Goal: Transaction & Acquisition: Purchase product/service

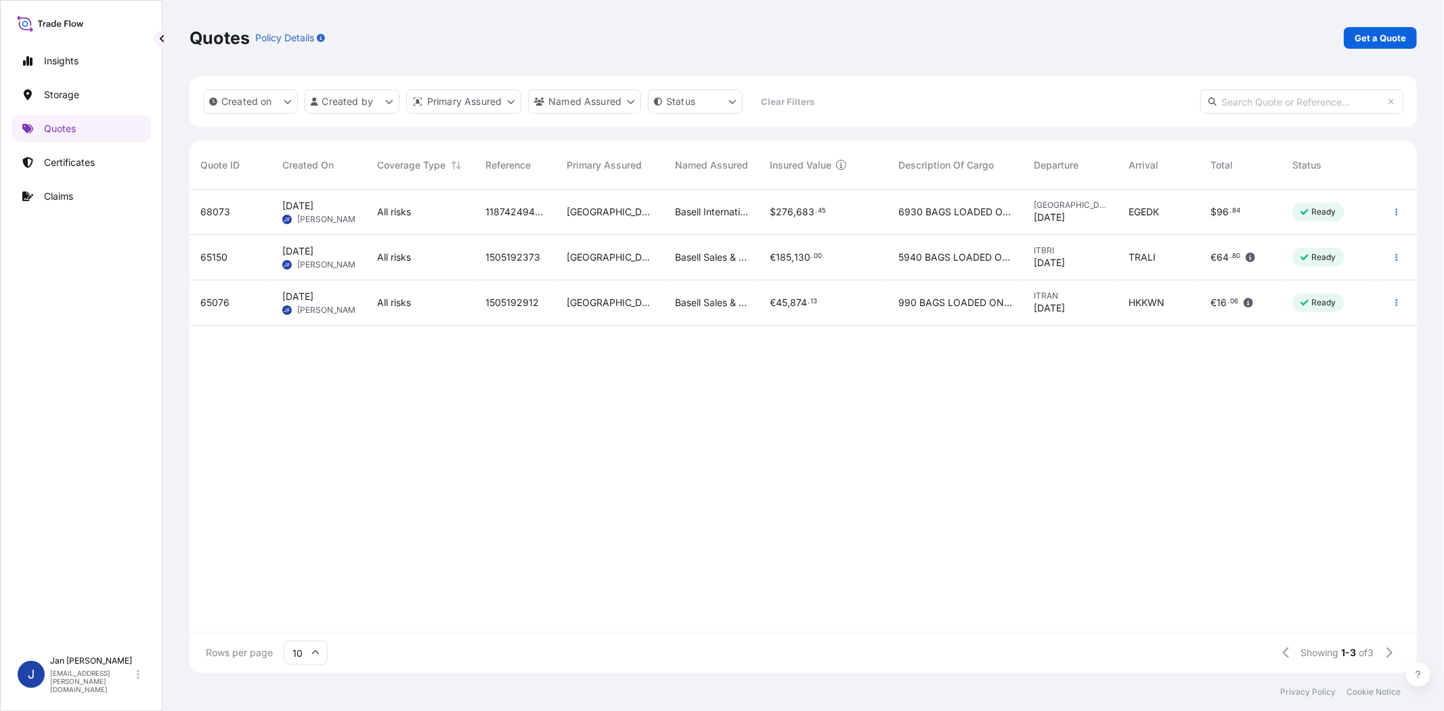
scroll to position [479, 1215]
click at [1391, 34] on p "Get a Quote" at bounding box center [1379, 38] width 51 height 14
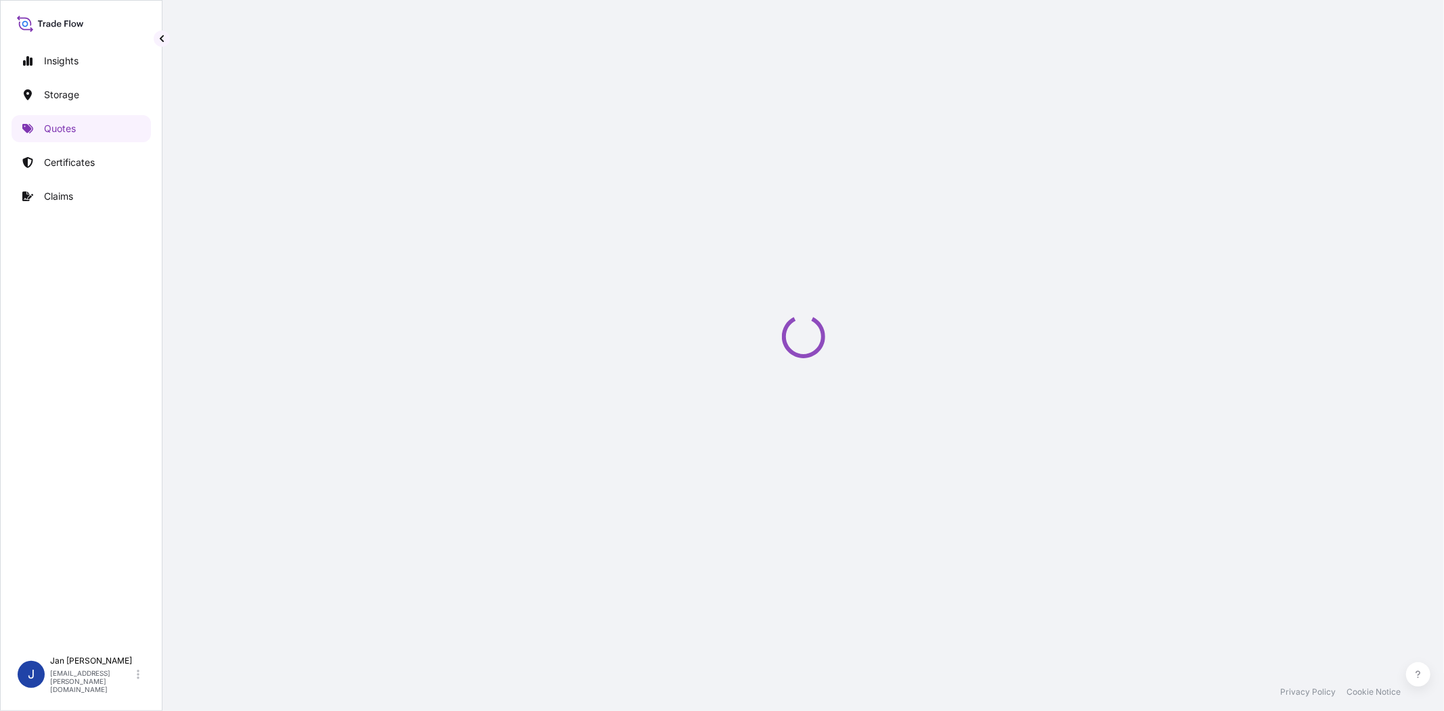
select select "Water"
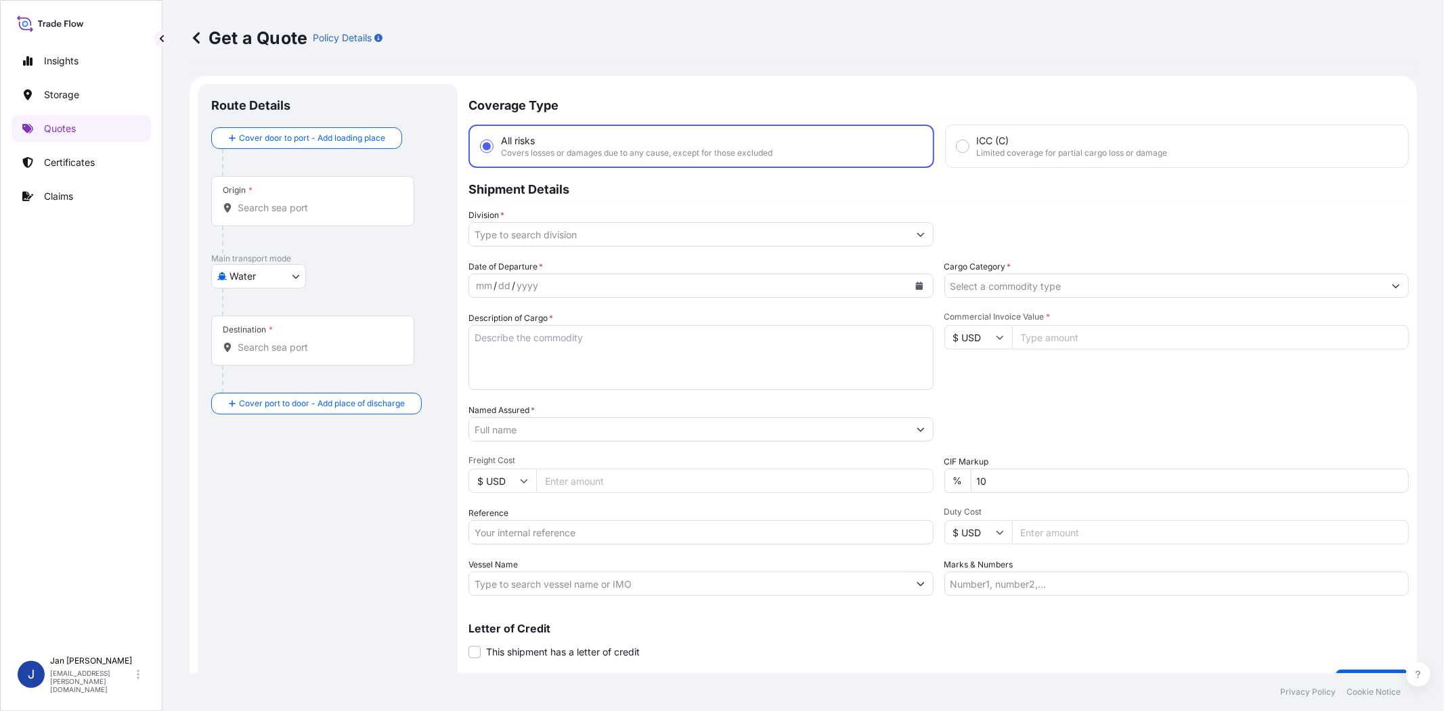
scroll to position [22, 0]
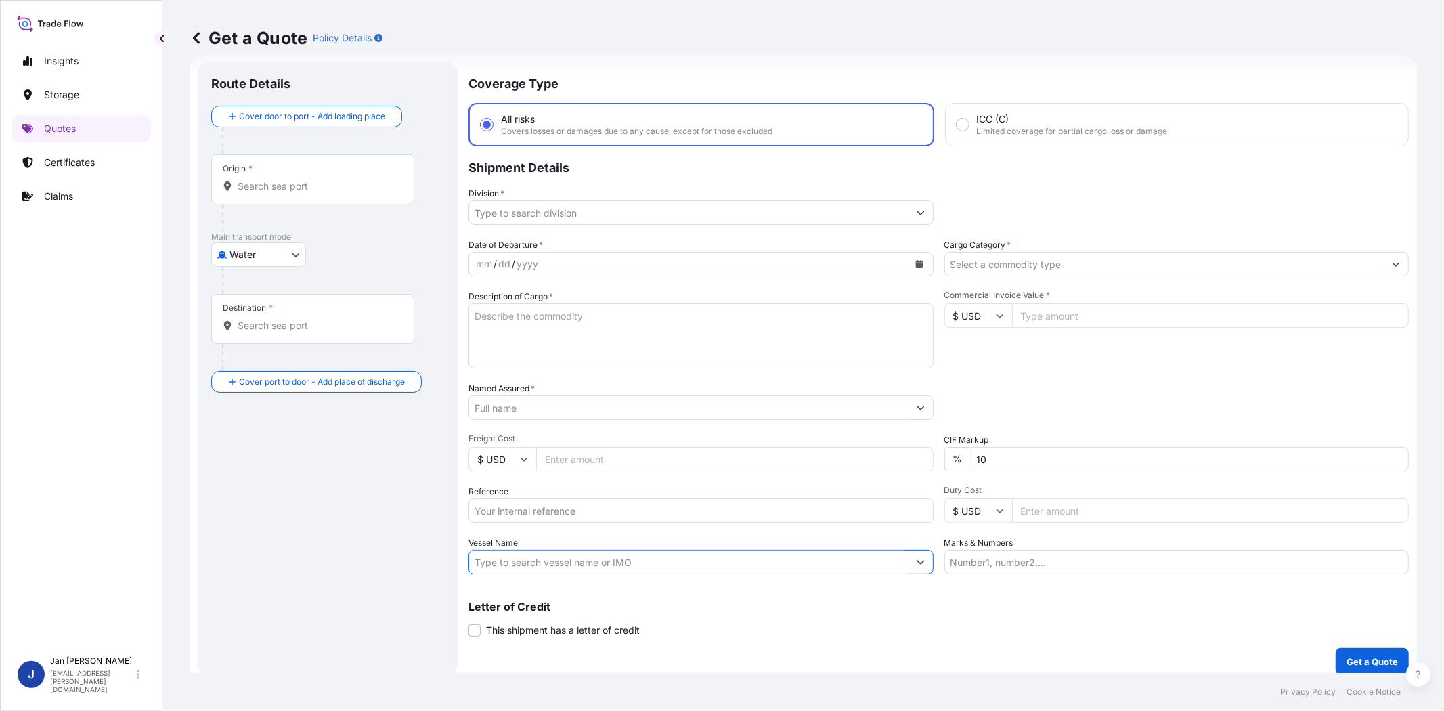
click at [725, 551] on input "Vessel Name" at bounding box center [688, 562] width 439 height 24
click at [709, 516] on input "Reference" at bounding box center [700, 510] width 465 height 24
paste input "1187435771 // 5013140310 304260470 8109188904 8109188911 8109188918 EYLUL SIPAR…"
type input "1187435771 // 5013140310 304260470 8109188904 8109188911 8109188918 EYLUL SIPAR…"
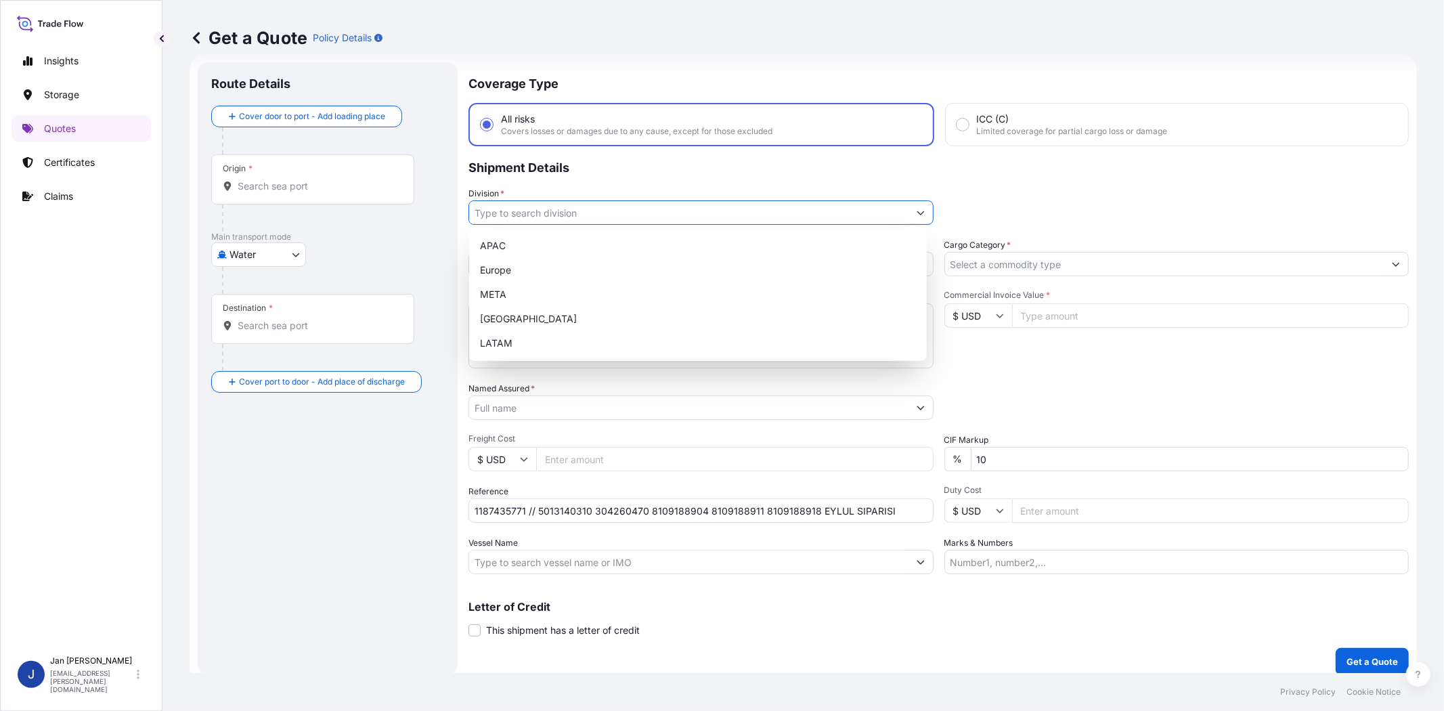
click at [601, 214] on input "Division *" at bounding box center [688, 212] width 439 height 24
click at [591, 276] on div "Europe" at bounding box center [697, 270] width 447 height 24
type input "Europe"
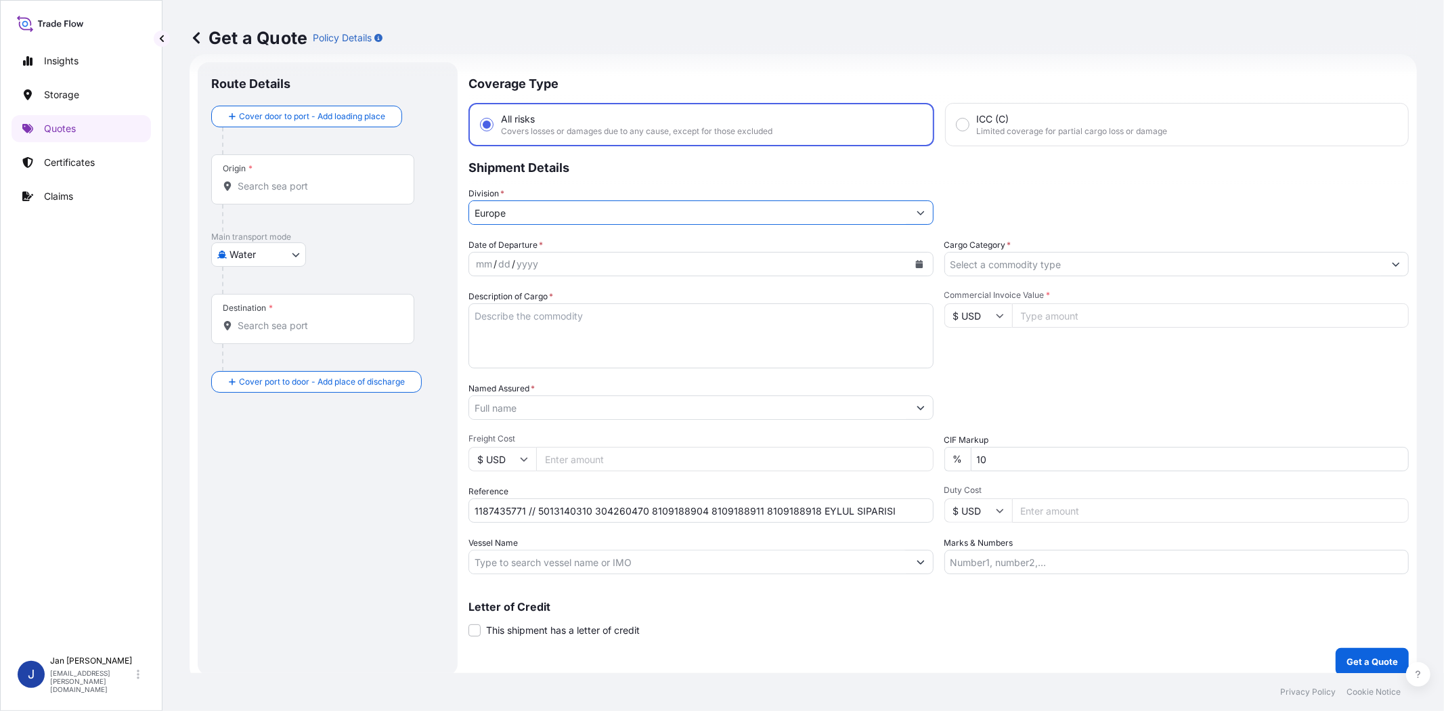
click at [1039, 262] on input "Cargo Category *" at bounding box center [1164, 264] width 439 height 24
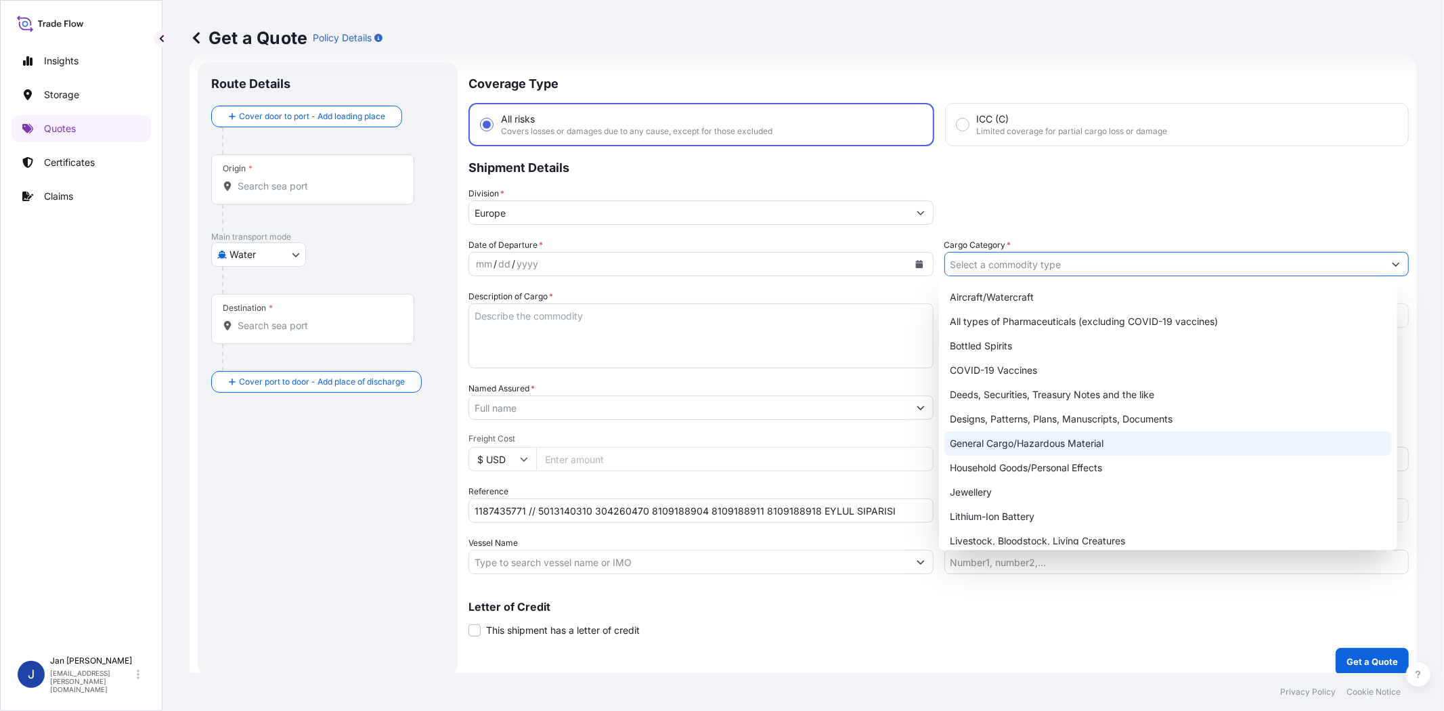
click at [1045, 447] on div "General Cargo/Hazardous Material" at bounding box center [1167, 443] width 447 height 24
type input "General Cargo/Hazardous Material"
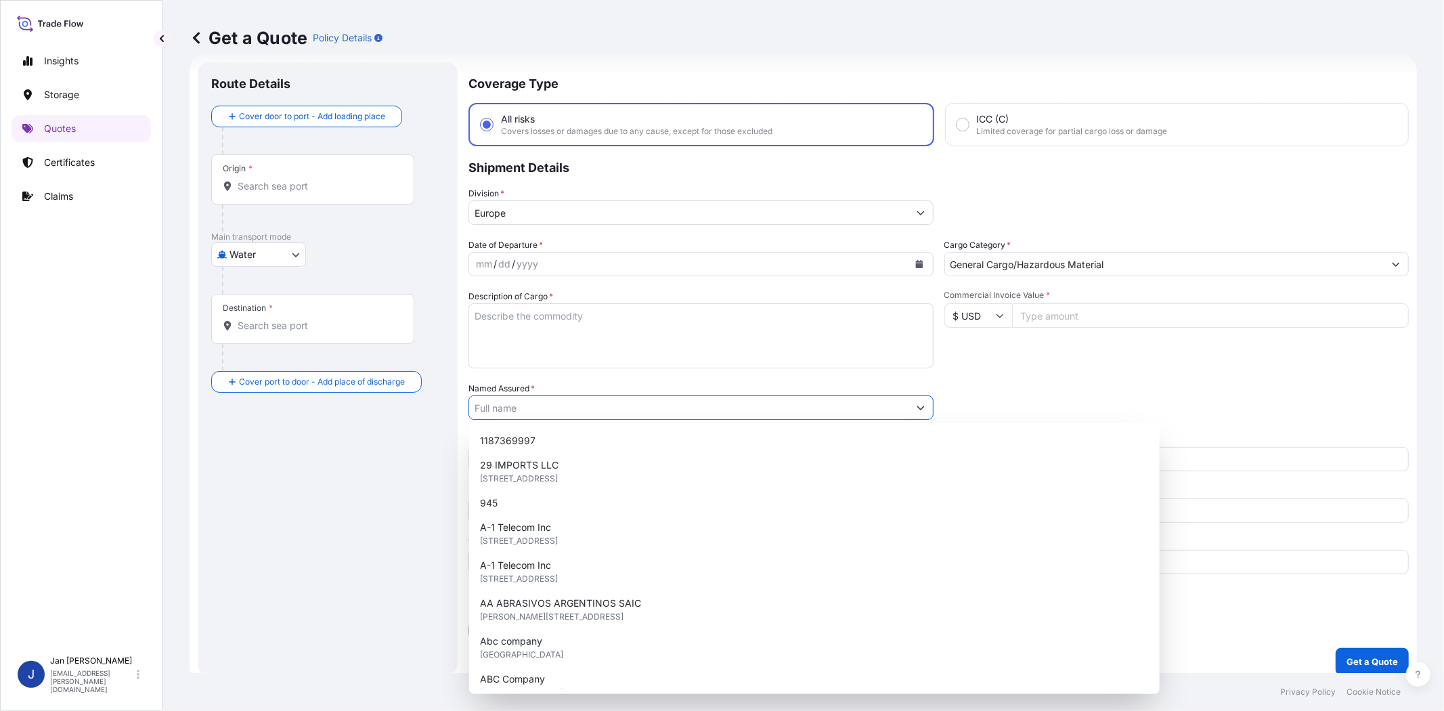
click at [637, 410] on input "Named Assured *" at bounding box center [688, 407] width 439 height 24
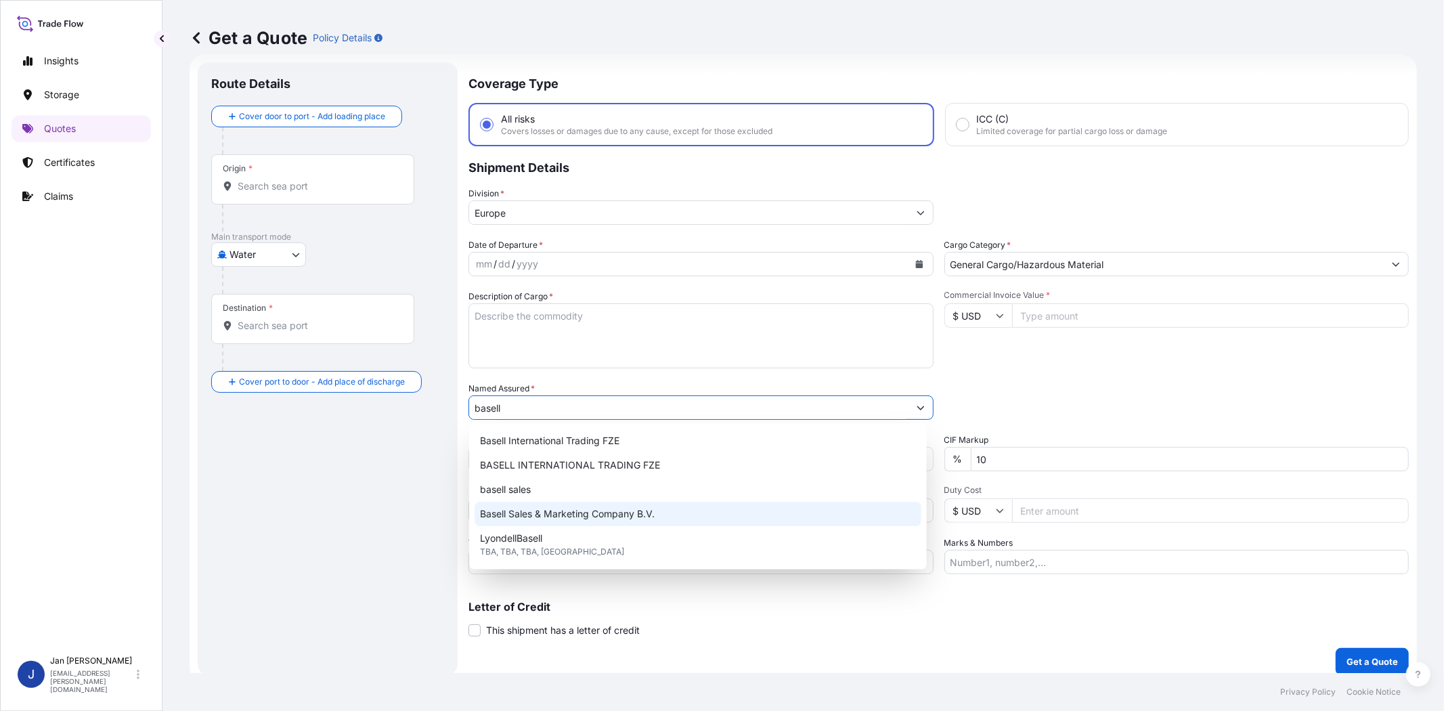
click at [592, 516] on span "Basell Sales & Marketing Company B.V." at bounding box center [567, 514] width 175 height 14
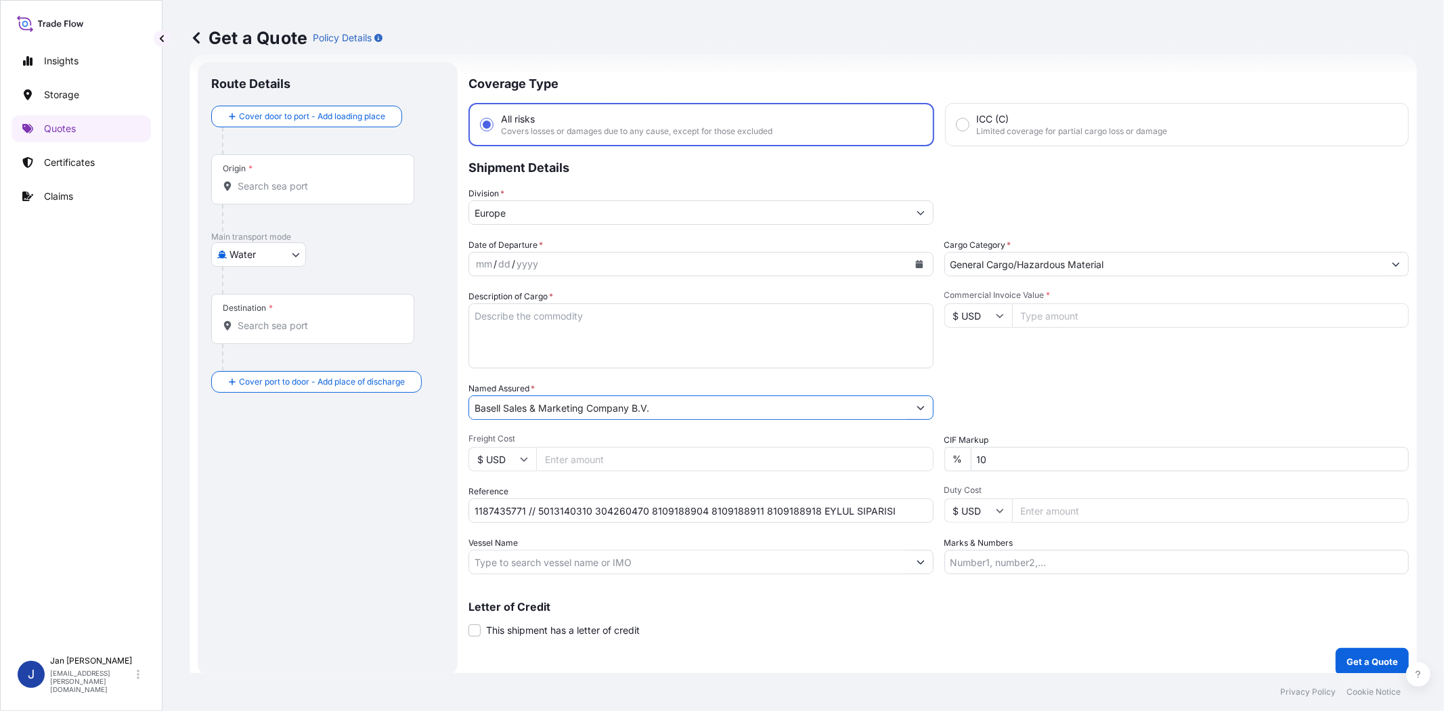
type input "Basell Sales & Marketing Company B.V."
click at [1091, 345] on div "Commercial Invoice Value * $ USD" at bounding box center [1176, 329] width 465 height 79
click at [528, 269] on div "yyyy" at bounding box center [527, 264] width 24 height 16
click at [916, 260] on icon "Calendar" at bounding box center [918, 264] width 7 height 8
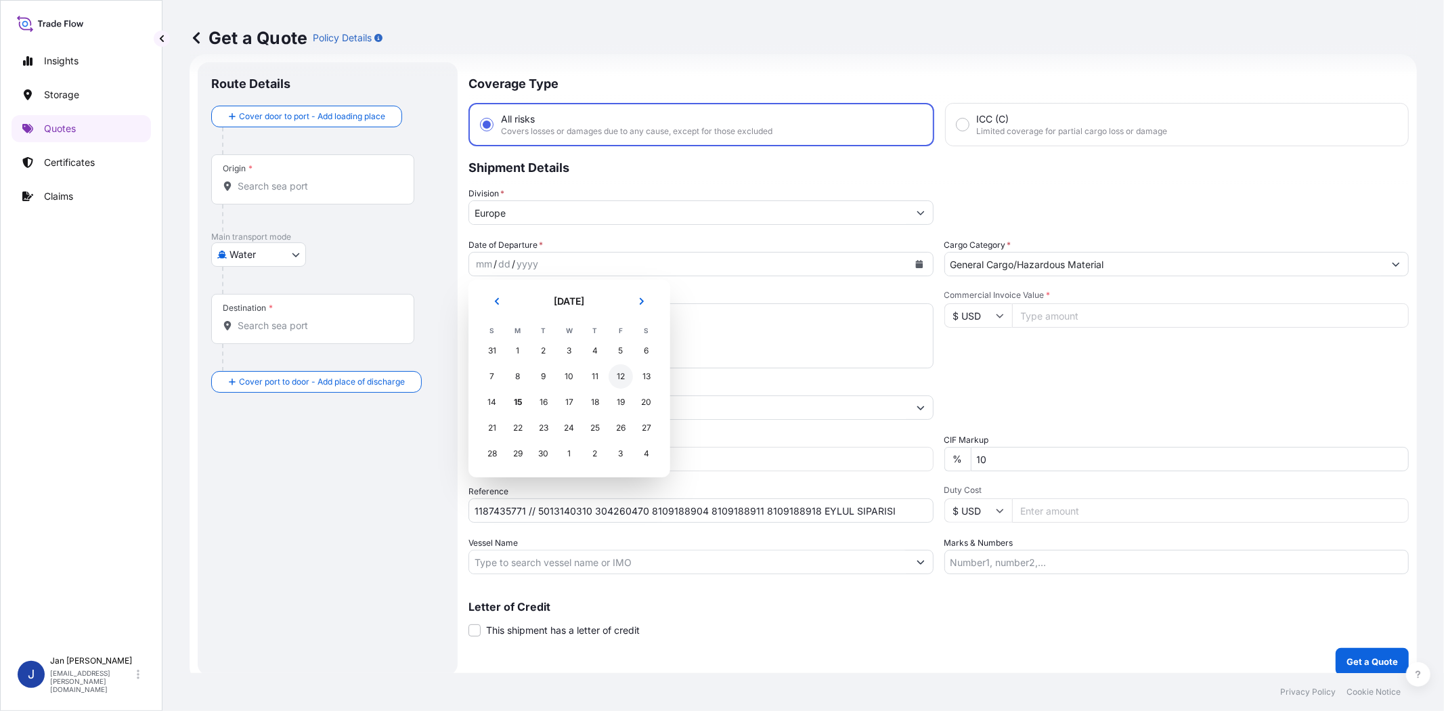
click at [629, 374] on div "12" at bounding box center [620, 376] width 24 height 24
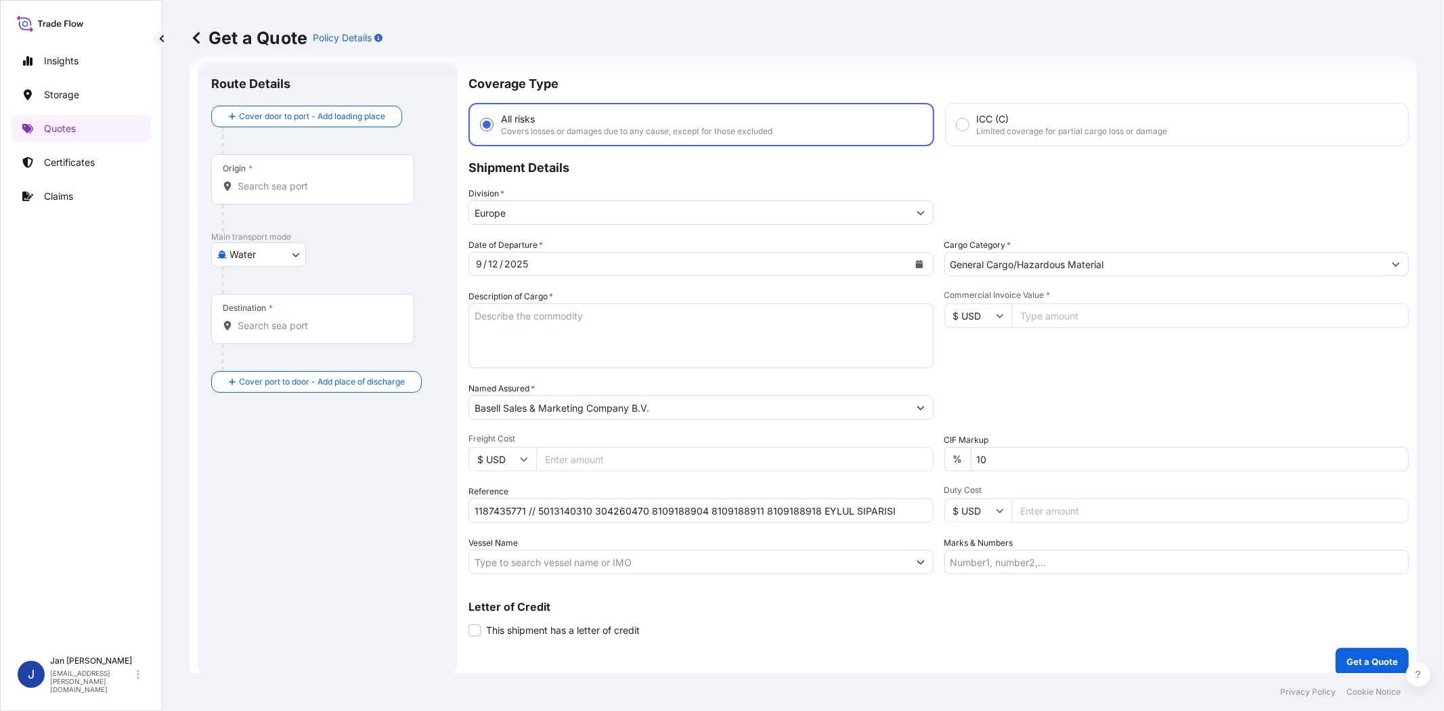
click at [990, 374] on div "Date of Departure * [DATE] Cargo Category * General Cargo/Hazardous Material De…" at bounding box center [938, 406] width 940 height 336
click at [1096, 384] on div "Packing Category Type to search a container mode Please select a primary mode o…" at bounding box center [1176, 401] width 465 height 38
click at [648, 552] on input "Vessel Name" at bounding box center [688, 562] width 439 height 24
paste input "COSCO [GEOGRAPHIC_DATA]"
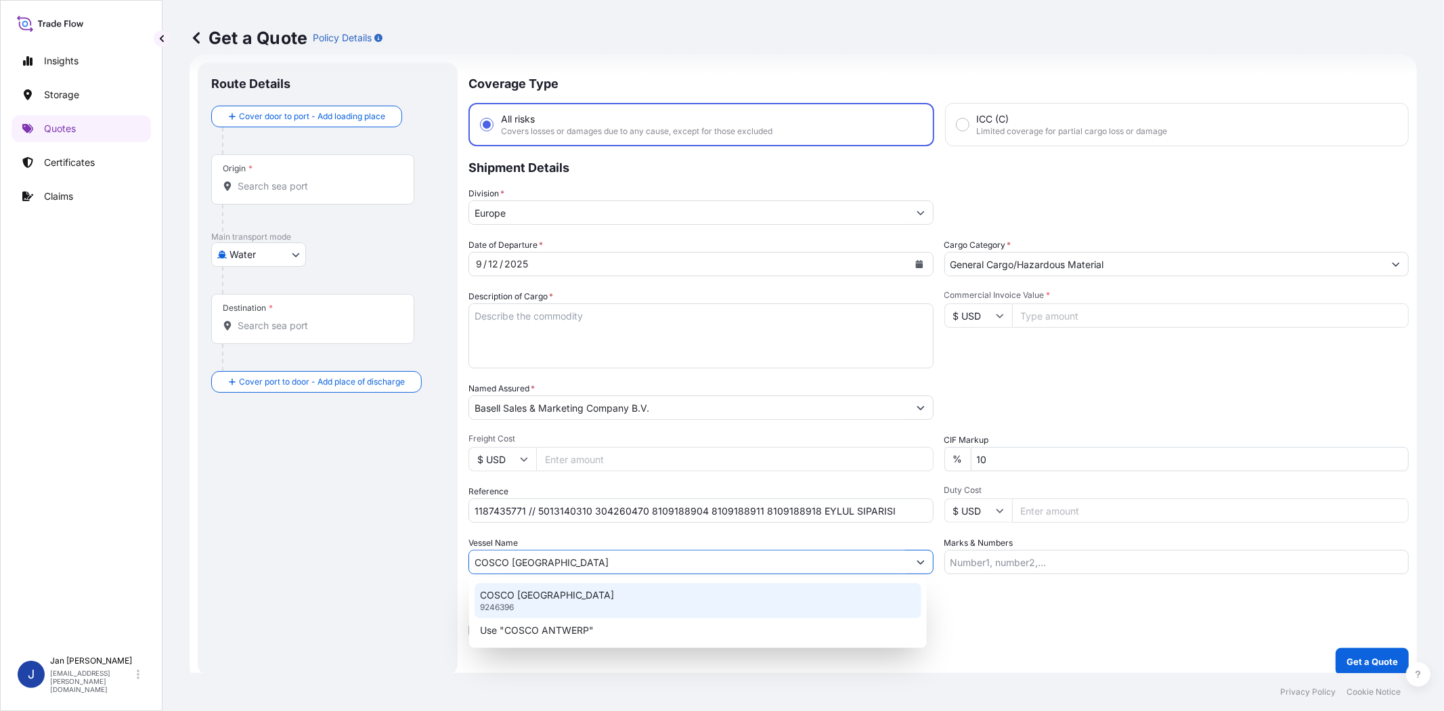
click at [541, 596] on p "COSCO [GEOGRAPHIC_DATA]" at bounding box center [547, 595] width 134 height 14
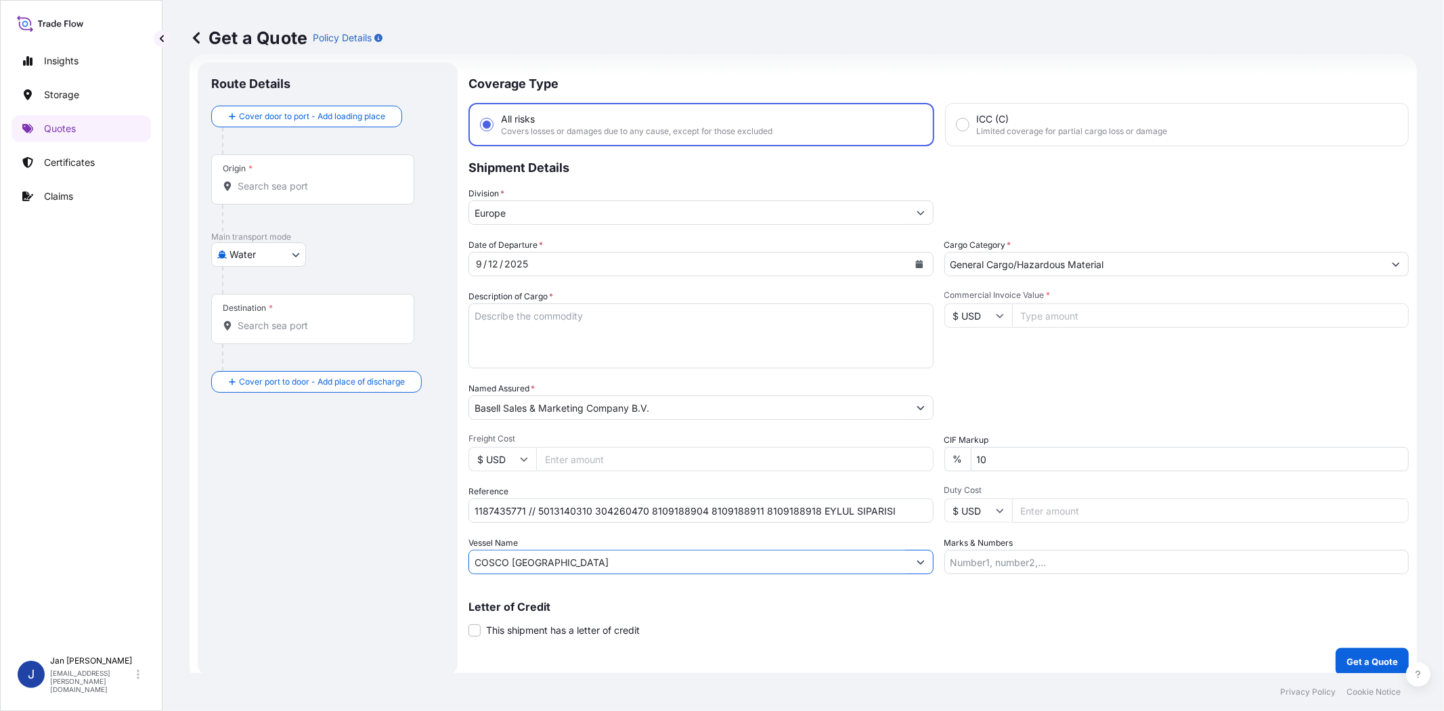
type input "COSCO [GEOGRAPHIC_DATA]"
click at [305, 187] on input "Origin *" at bounding box center [318, 186] width 160 height 14
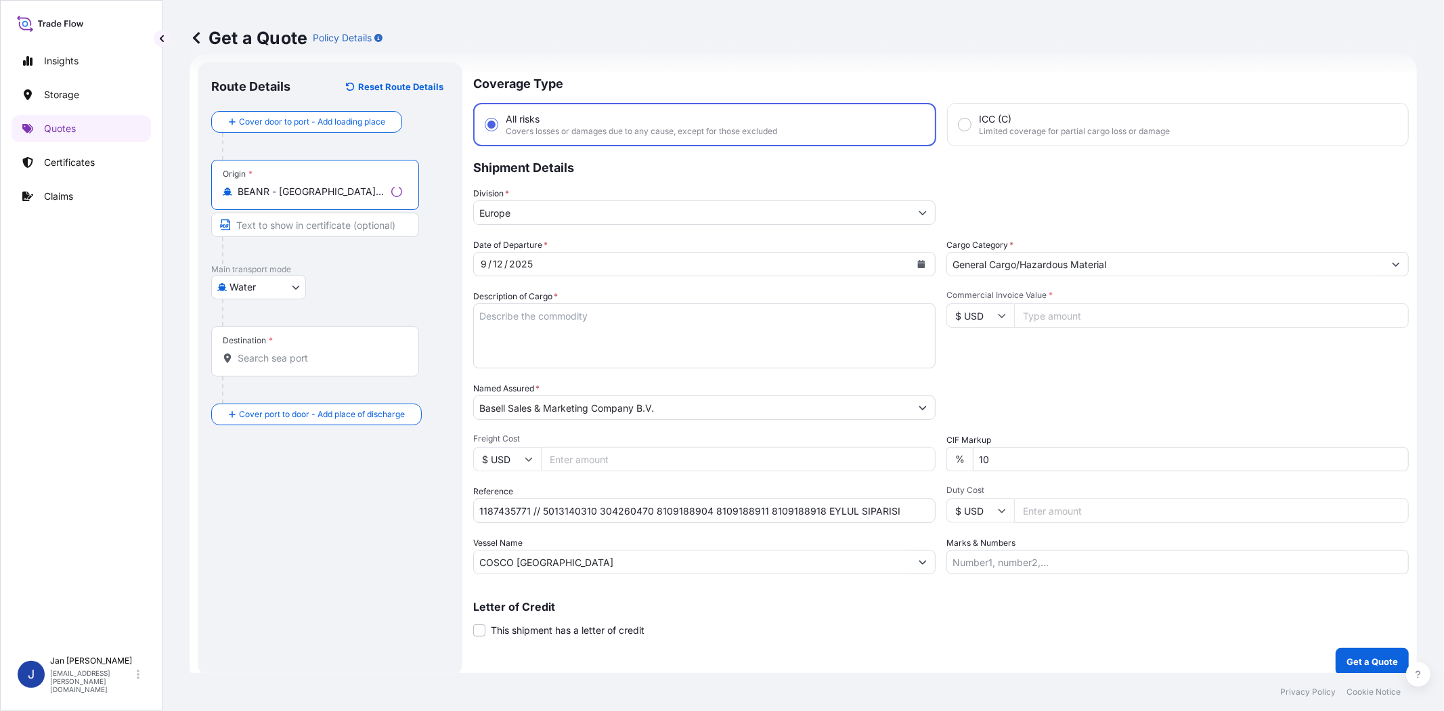
type input "BEANR - [GEOGRAPHIC_DATA], [GEOGRAPHIC_DATA]"
click at [309, 357] on input "Destination *" at bounding box center [320, 358] width 164 height 14
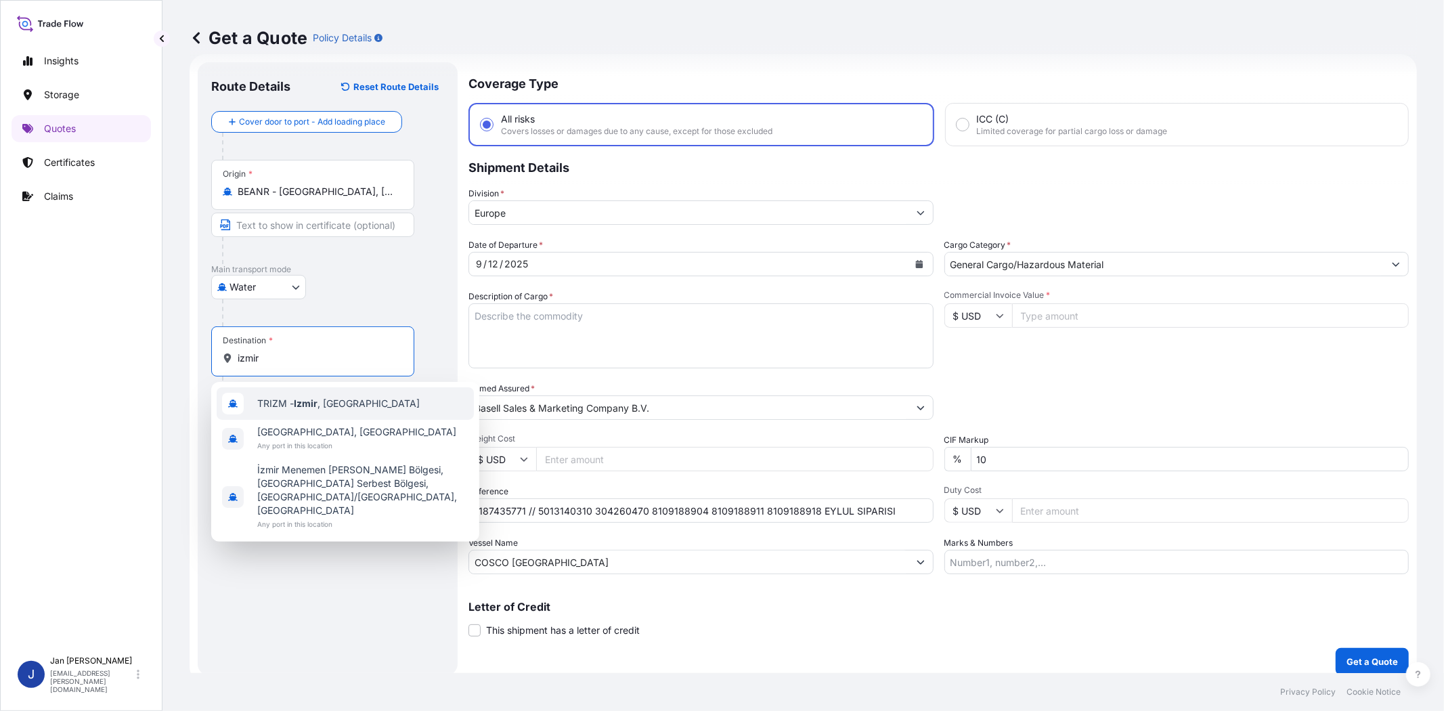
click at [320, 399] on span "TRIZM - [GEOGRAPHIC_DATA] , [GEOGRAPHIC_DATA]" at bounding box center [338, 404] width 162 height 14
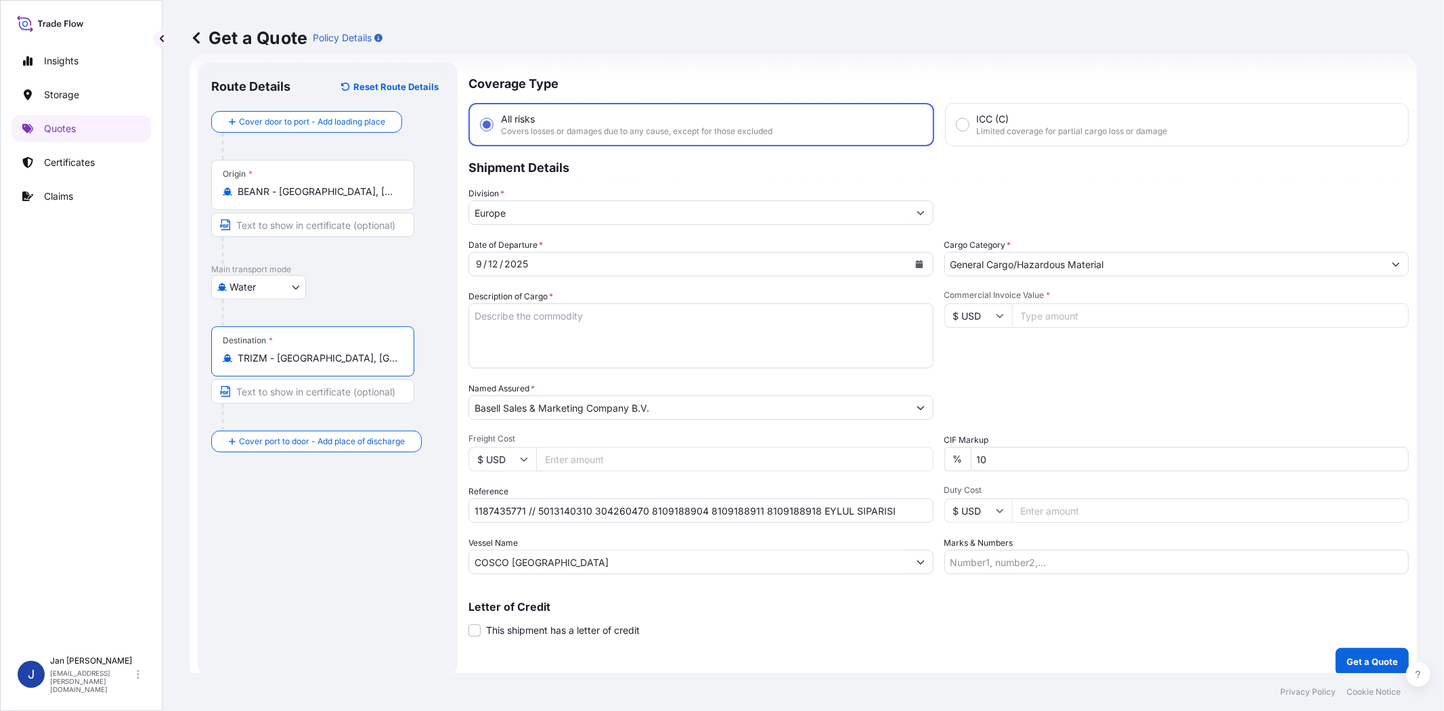
type input "TRIZM - [GEOGRAPHIC_DATA], [GEOGRAPHIC_DATA]"
click at [1132, 379] on div "Date of Departure * [DATE] Cargo Category * General Cargo/Hazardous Material De…" at bounding box center [938, 406] width 940 height 336
click at [658, 313] on textarea "Description of Cargo *" at bounding box center [700, 335] width 465 height 65
paste textarea "BAGS LOADED ONTO 60 PALLETS LOADED INTO 3 40' HIGH CUBE CONTAINER POLYBATCH PFF…"
click at [470, 308] on textarea "BAGS LOADED ONTO 60 PALLETS LOADED INTO 3 40' HIGH CUBE CONTAINER POLYBATCH PFF…" at bounding box center [700, 335] width 465 height 65
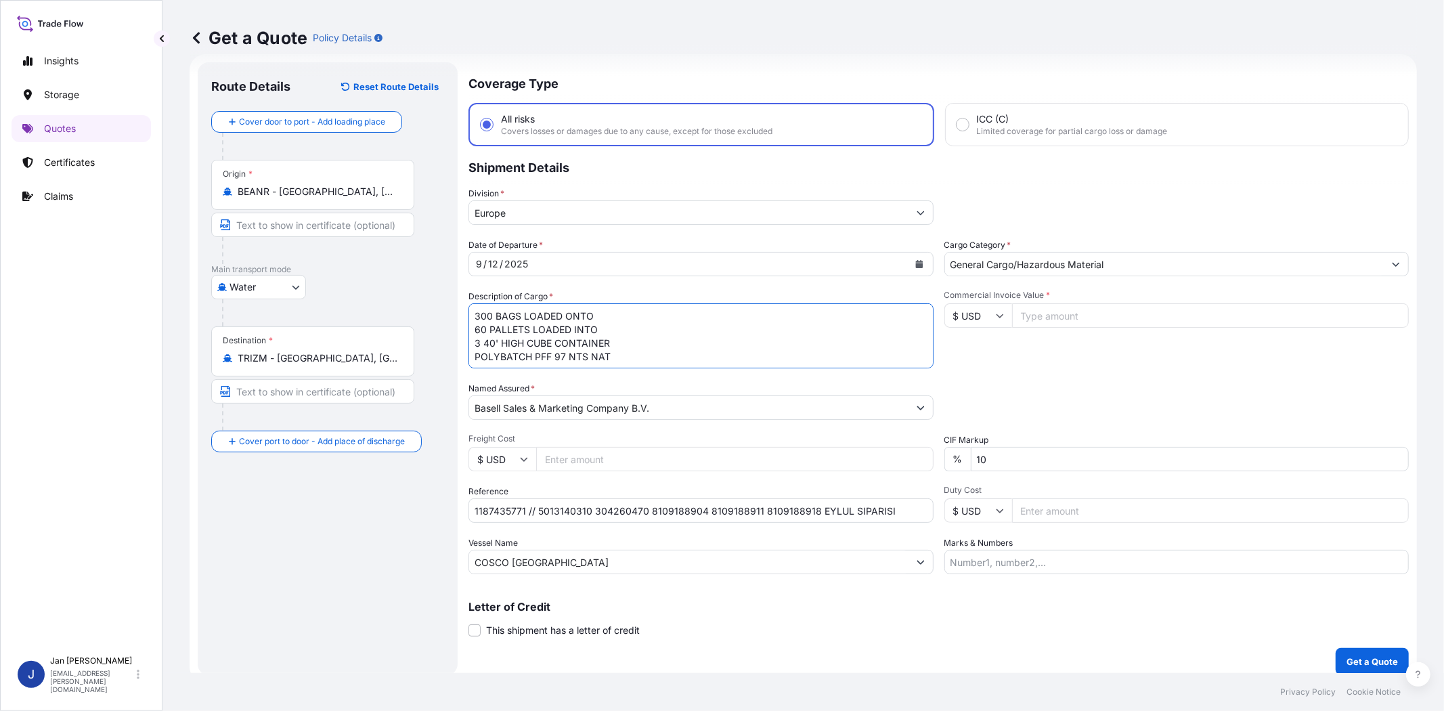
type textarea "300 BAGS LOADED ONTO 60 PALLETS LOADED INTO 3 40' HIGH CUBE CONTAINER POLYBATCH…"
click at [1119, 366] on div "Commercial Invoice Value * $ USD" at bounding box center [1176, 329] width 465 height 79
click at [1104, 319] on input "Commercial Invoice Value *" at bounding box center [1210, 315] width 397 height 24
paste input "50.25000"
type input "50.25000"
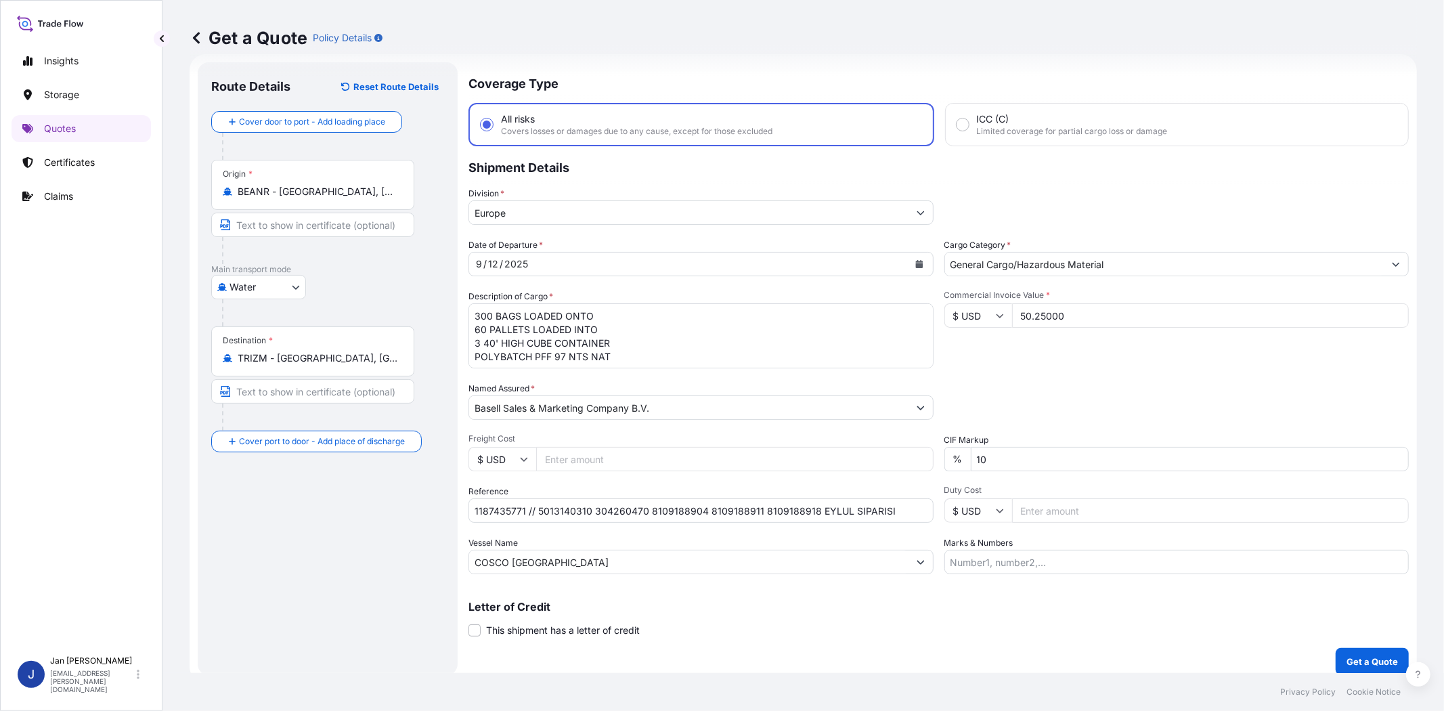
click at [971, 317] on input "$ USD" at bounding box center [978, 315] width 68 height 24
click at [970, 347] on div "€ EUR" at bounding box center [971, 351] width 57 height 26
type input "€ EUR"
click at [1254, 388] on div "Packing Category Type to search a container mode Please select a primary mode o…" at bounding box center [1176, 401] width 465 height 38
click at [1180, 347] on div "Commercial Invoice Value * € EUR 50.25000" at bounding box center [1176, 329] width 465 height 79
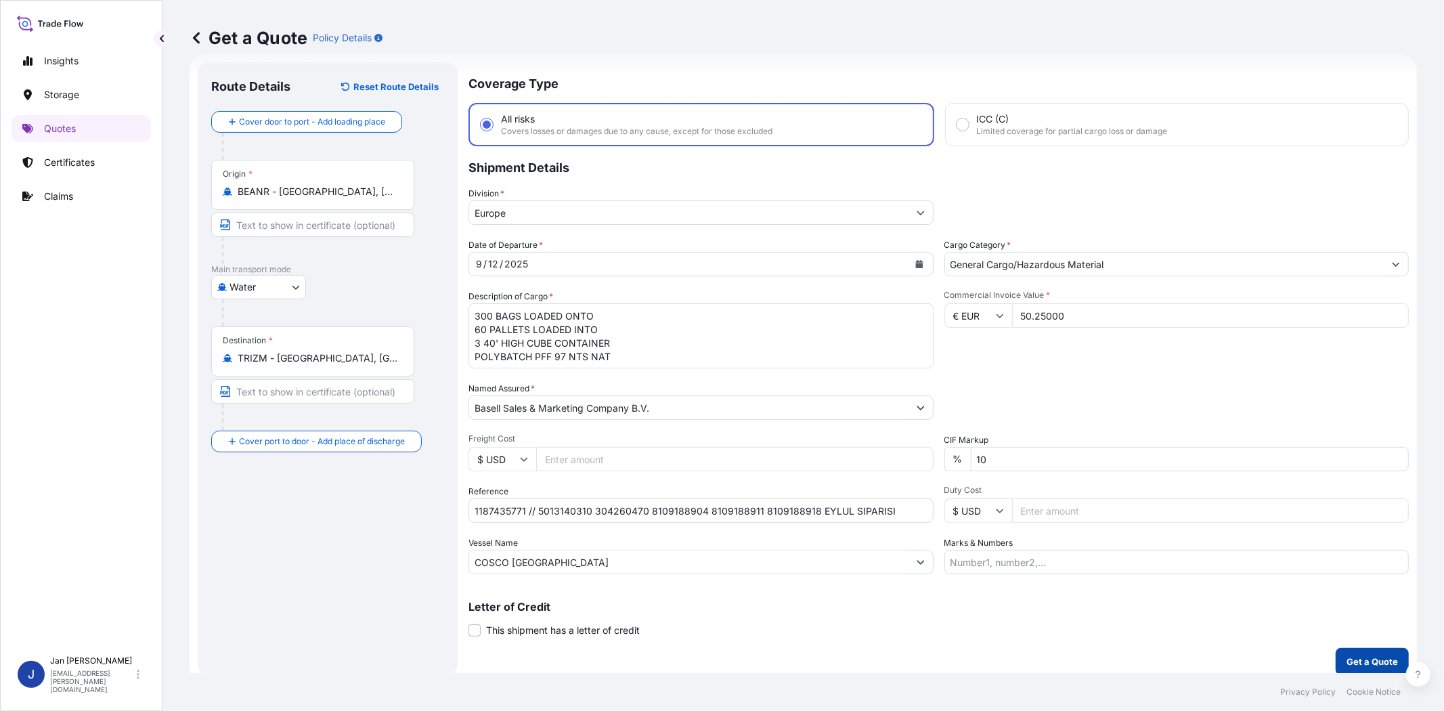
click at [1356, 670] on button "Get a Quote" at bounding box center [1371, 661] width 73 height 27
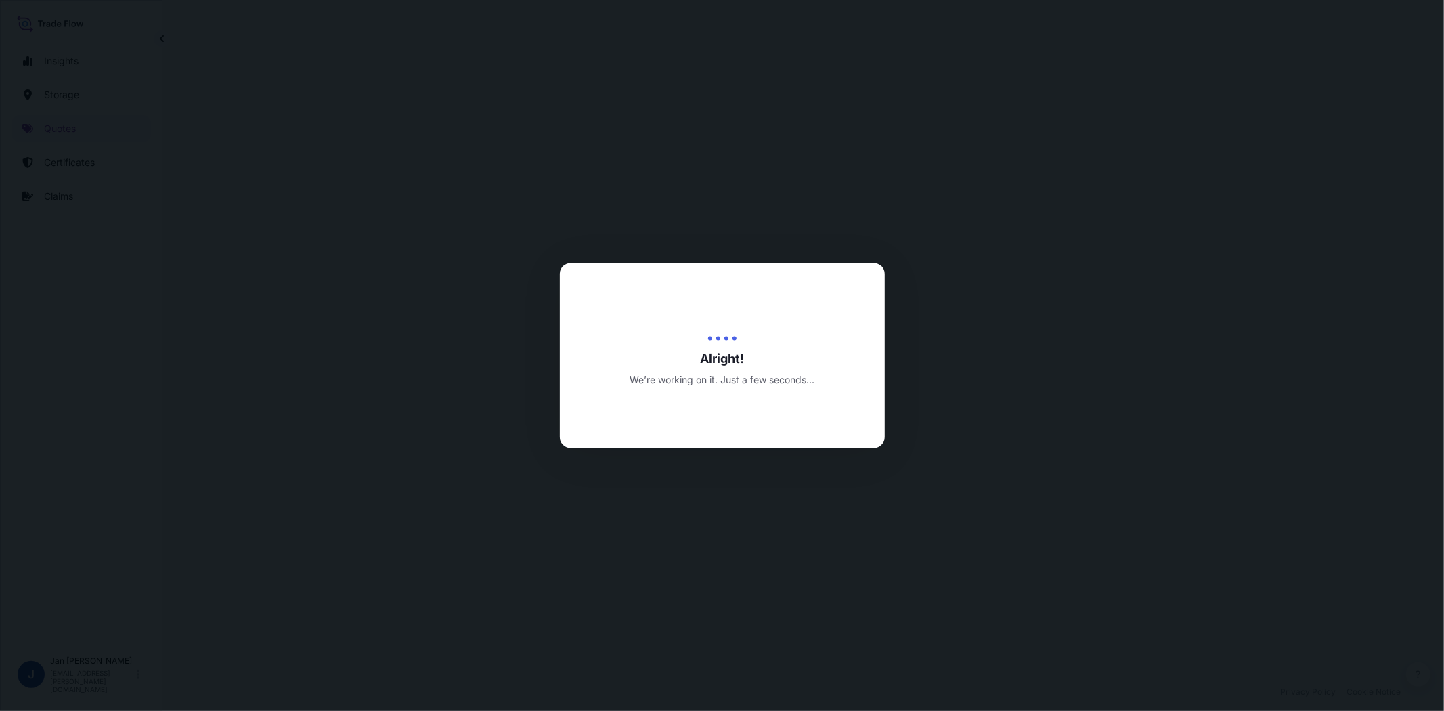
select select "Water"
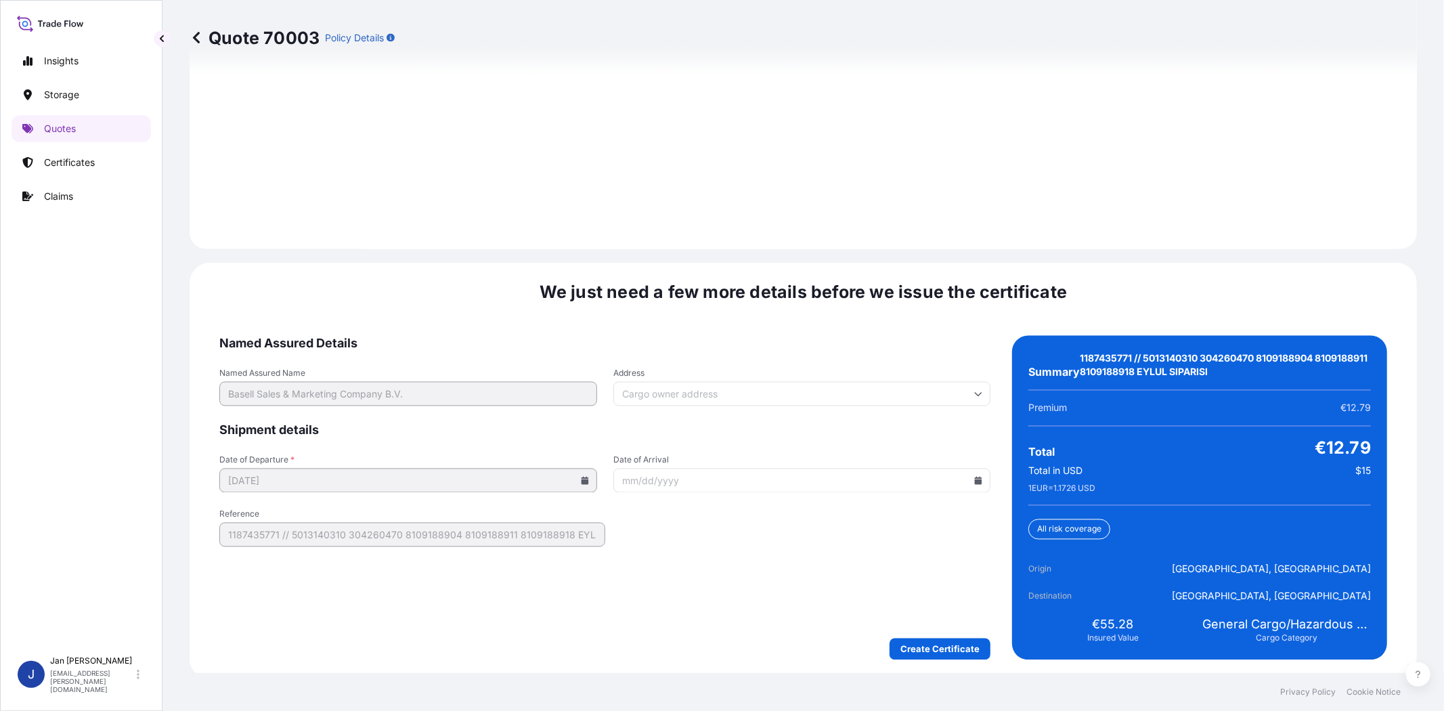
scroll to position [1896, 0]
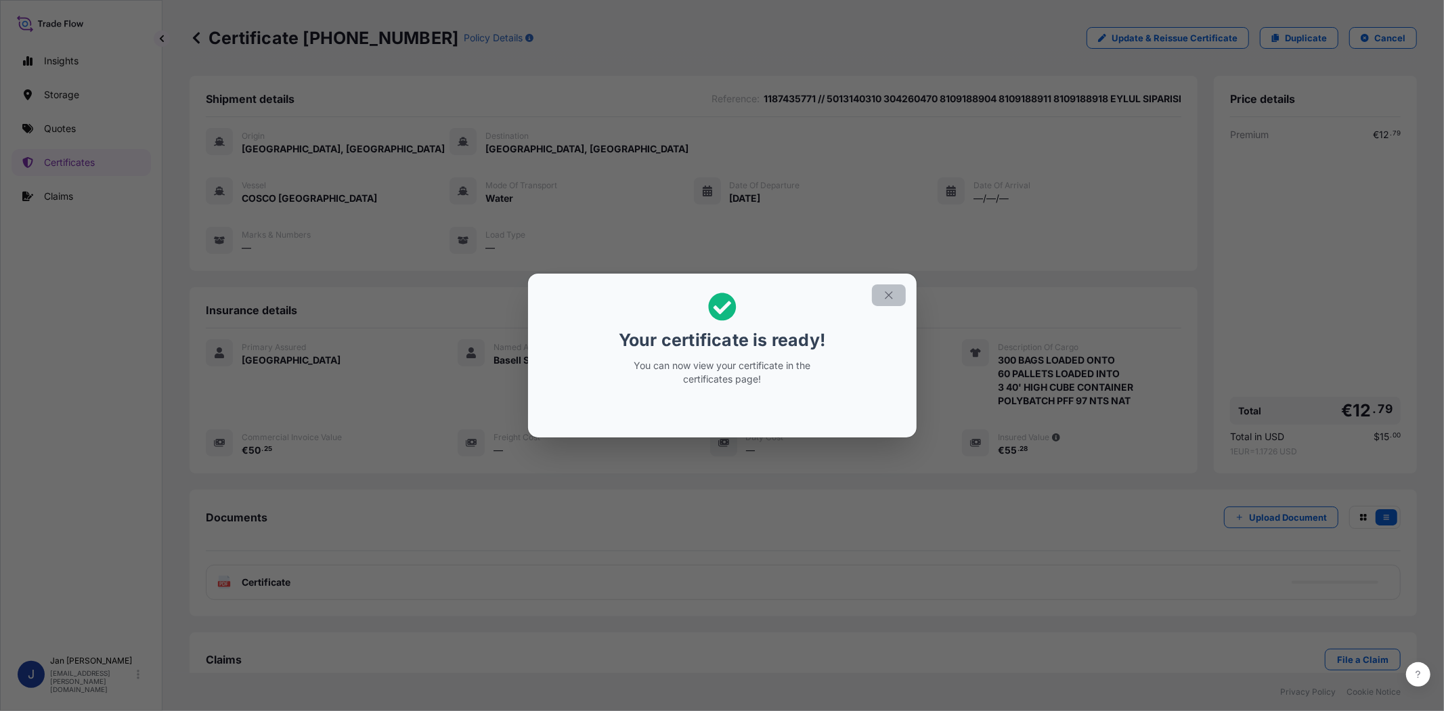
click at [885, 296] on icon "button" at bounding box center [888, 295] width 12 height 12
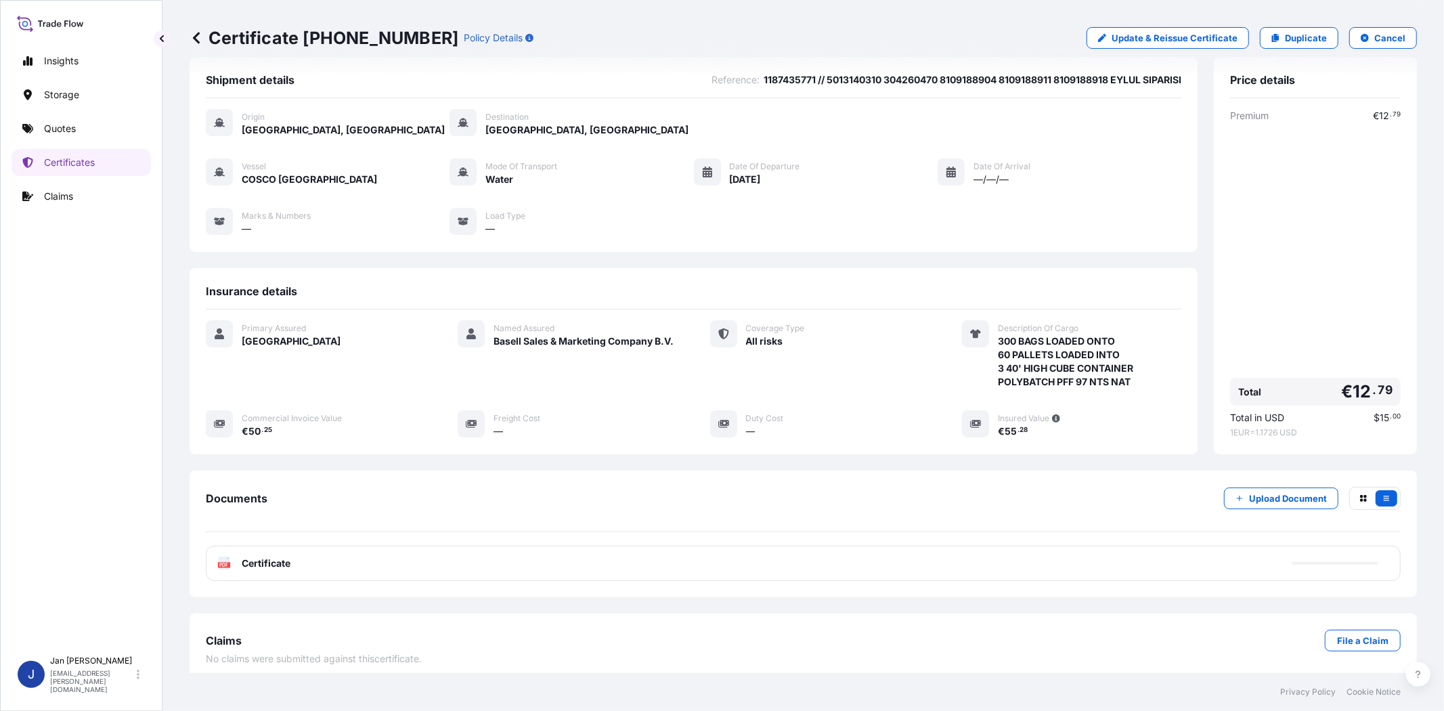
scroll to position [29, 0]
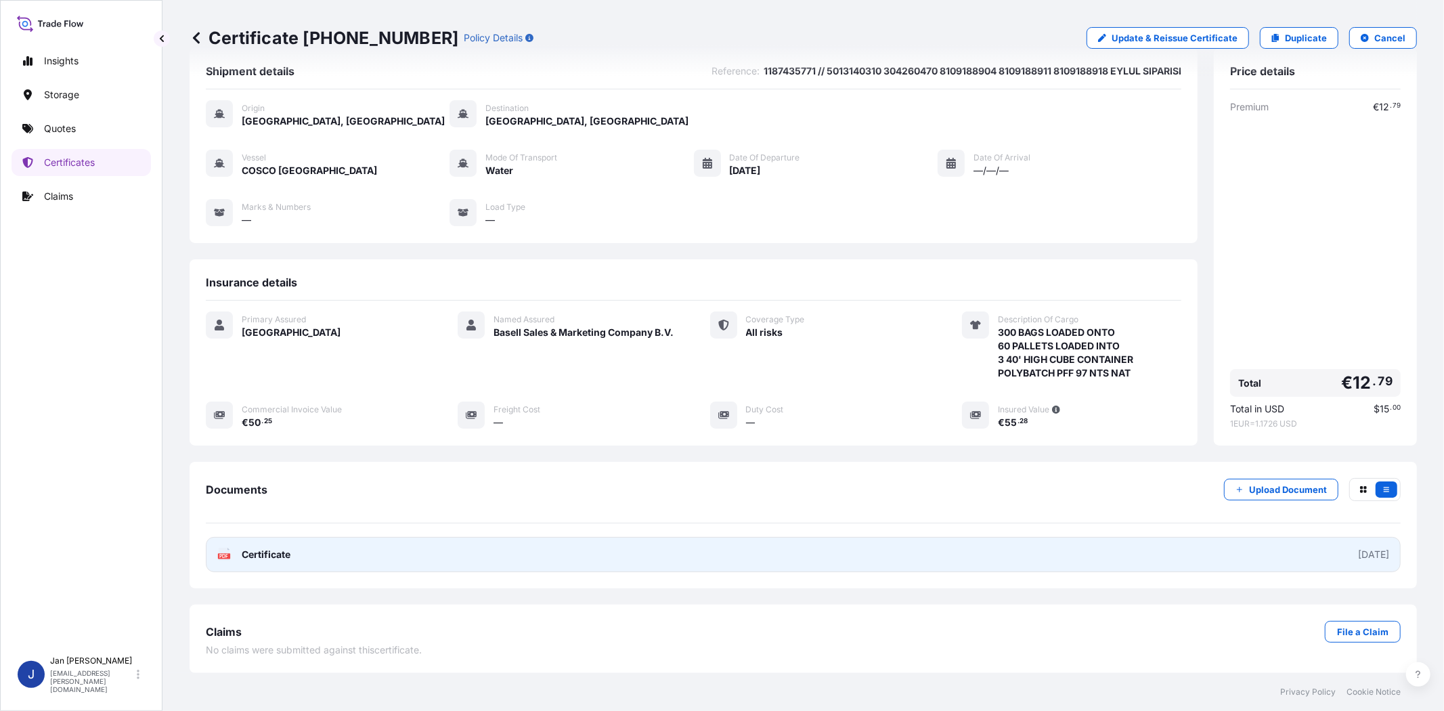
click at [219, 554] on rect at bounding box center [224, 555] width 12 height 5
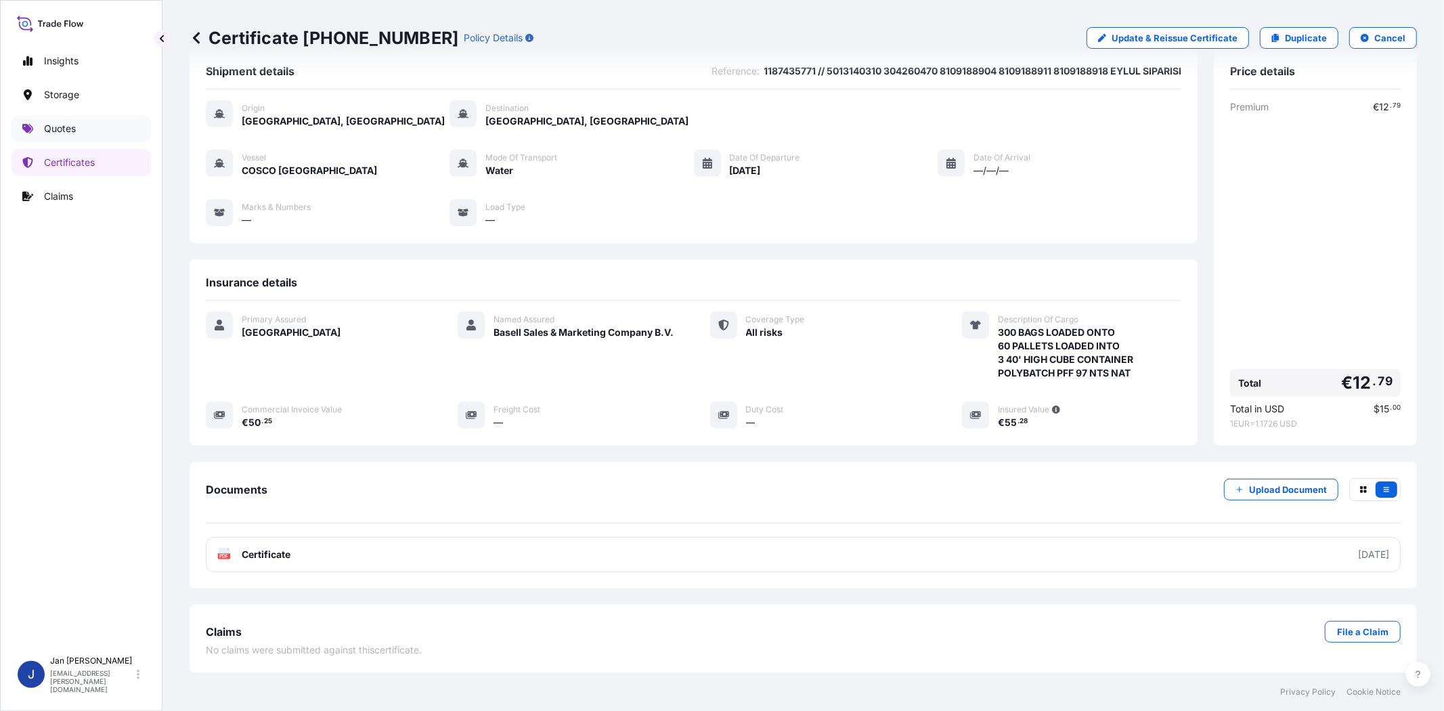
click at [76, 131] on p "Quotes" at bounding box center [60, 129] width 32 height 14
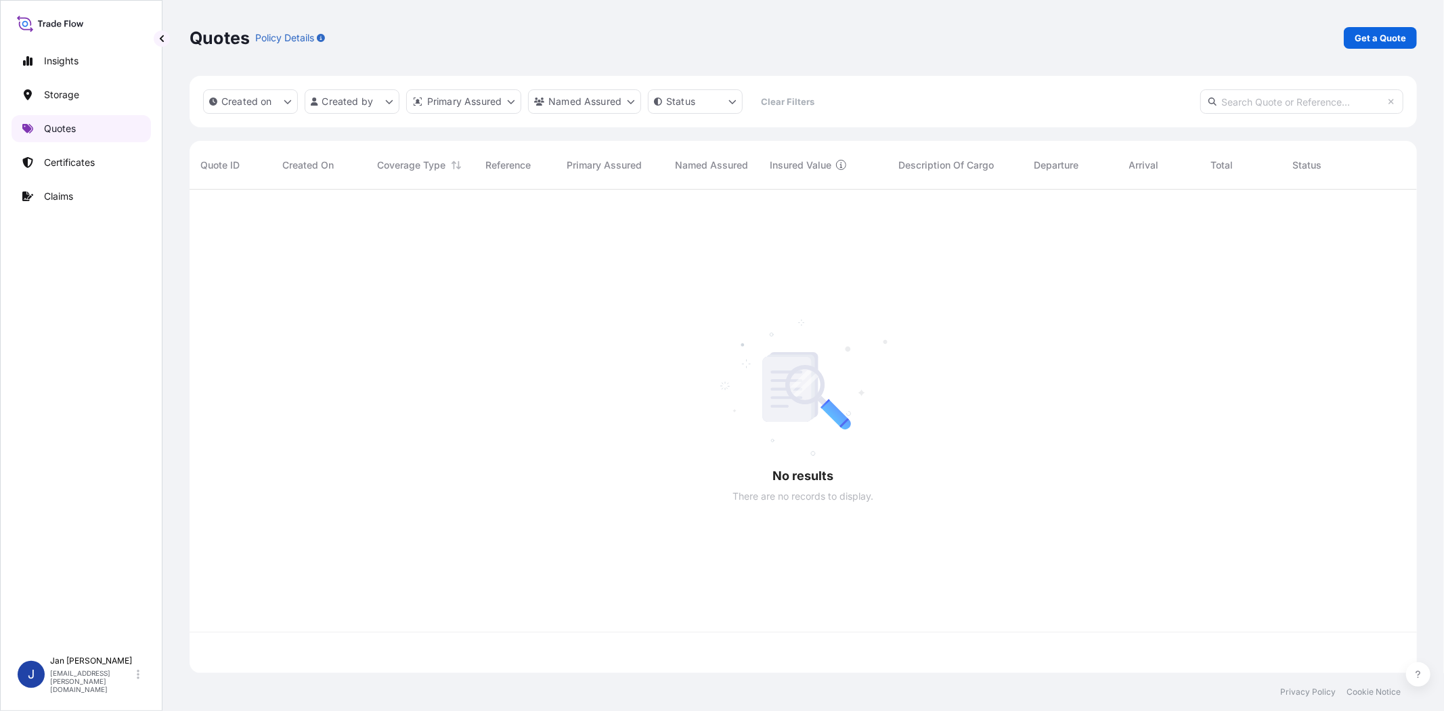
scroll to position [479, 1215]
